Goal: Task Accomplishment & Management: Manage account settings

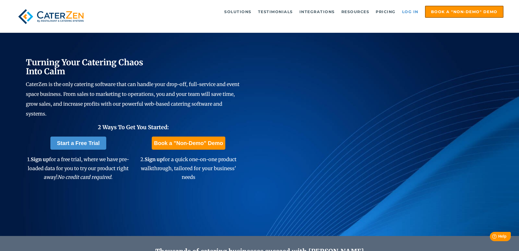
click at [416, 11] on link "Log in" at bounding box center [411, 11] width 22 height 11
drag, startPoint x: 411, startPoint y: 10, endPoint x: 457, endPoint y: 4, distance: 46.2
click at [412, 9] on link "Log in" at bounding box center [411, 11] width 22 height 11
click at [408, 13] on link "Log in" at bounding box center [411, 11] width 22 height 11
